Goal: Find specific page/section: Find specific page/section

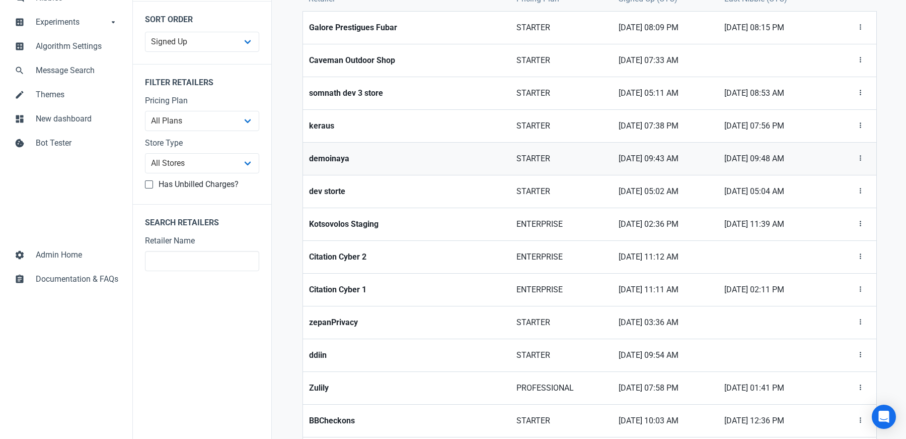
scroll to position [142, 0]
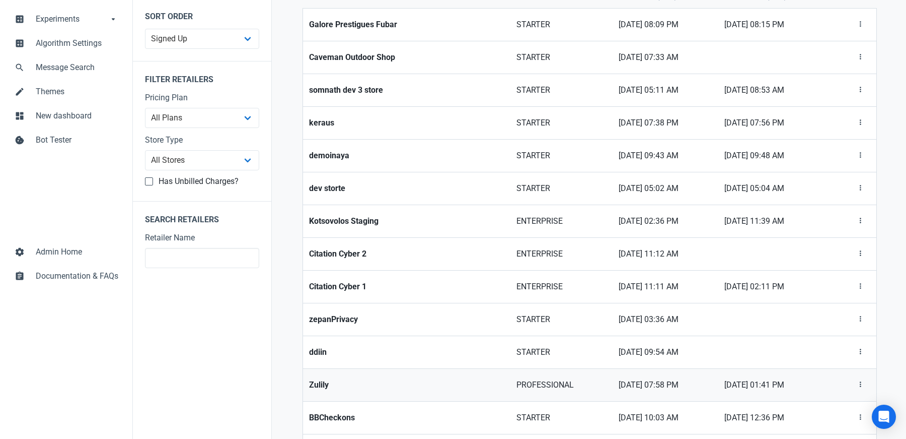
click at [320, 384] on strong "Zulily" at bounding box center [406, 385] width 195 height 12
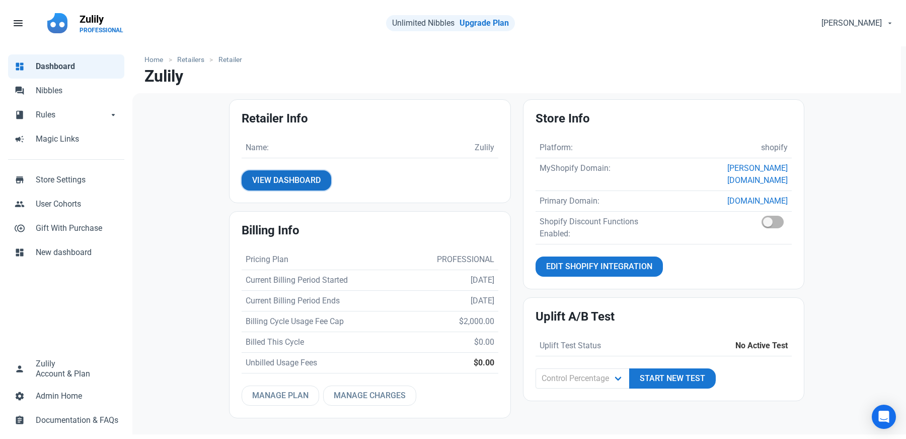
click at [280, 180] on span "View Dashboard" at bounding box center [286, 180] width 68 height 12
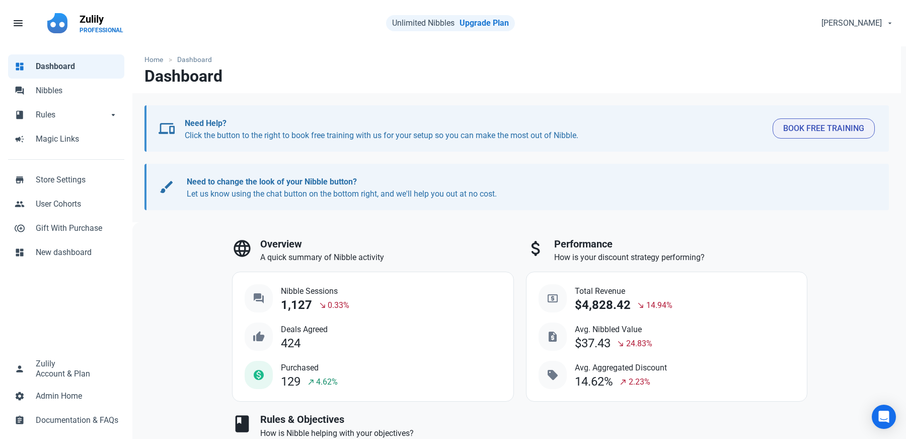
select select "7d"
